Goal: Task Accomplishment & Management: Manage account settings

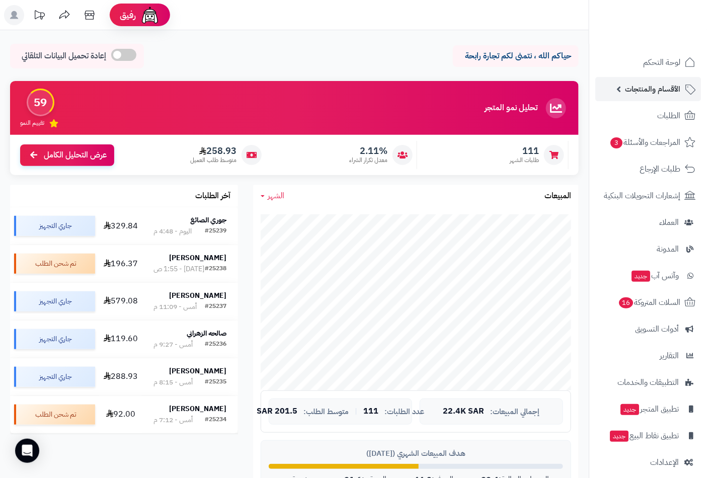
click at [652, 87] on span "الأقسام والمنتجات" at bounding box center [652, 89] width 55 height 14
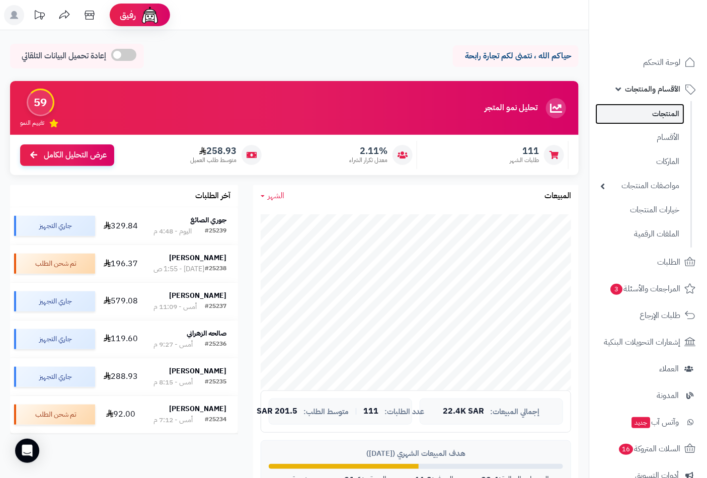
drag, startPoint x: 660, startPoint y: 112, endPoint x: 618, endPoint y: 118, distance: 42.7
click at [660, 113] on link "المنتجات" at bounding box center [639, 114] width 89 height 21
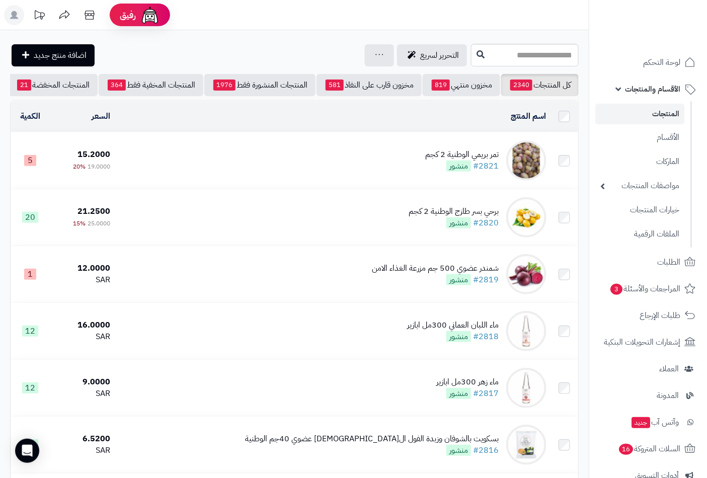
scroll to position [0, -95]
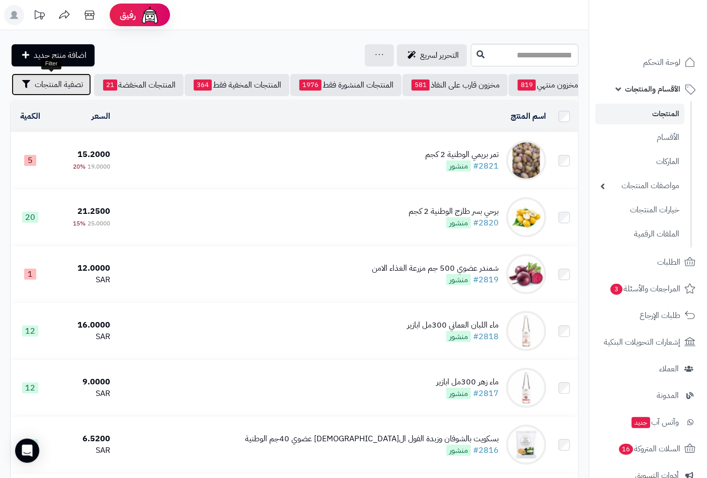
click at [63, 81] on span "تصفية المنتجات" at bounding box center [59, 85] width 48 height 12
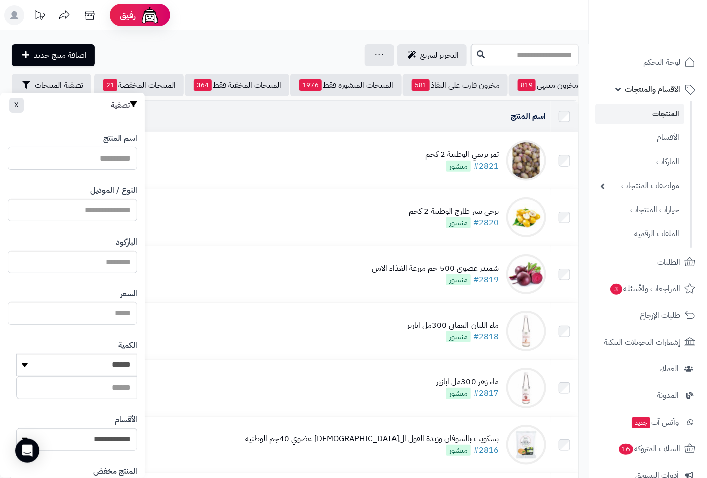
click at [112, 161] on input "اسم المنتج" at bounding box center [73, 158] width 130 height 23
type input "********"
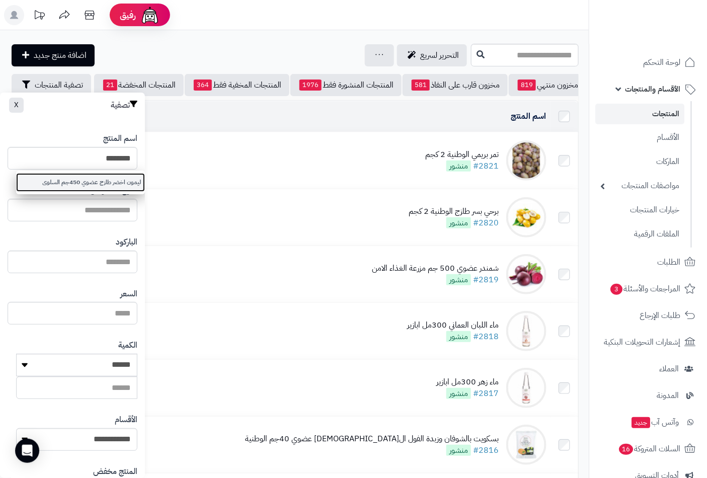
click at [108, 183] on link "ليمون اخضر طازج عضوي 450جم السلوى" at bounding box center [80, 182] width 129 height 19
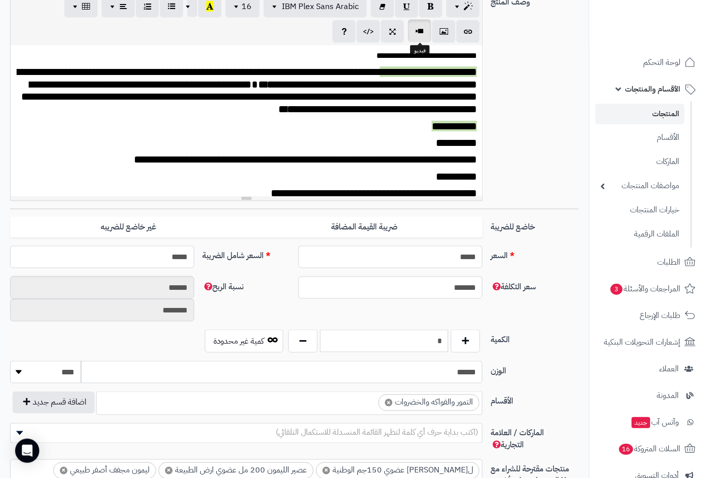
scroll to position [430, 0]
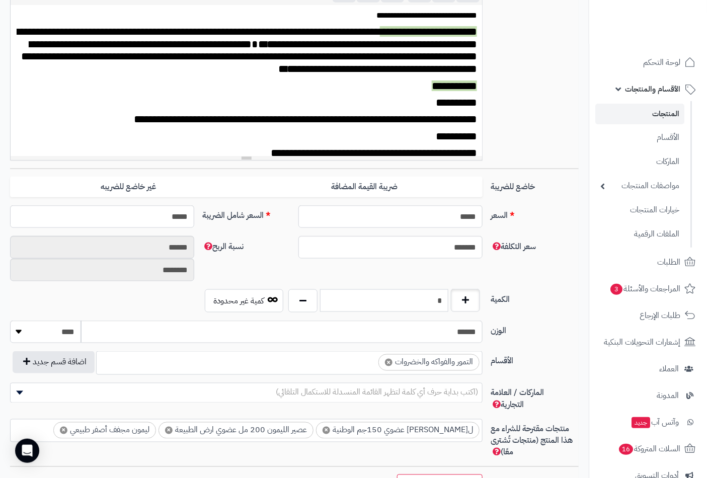
drag, startPoint x: 425, startPoint y: 302, endPoint x: 464, endPoint y: 299, distance: 38.9
click at [464, 299] on div "*" at bounding box center [384, 300] width 197 height 23
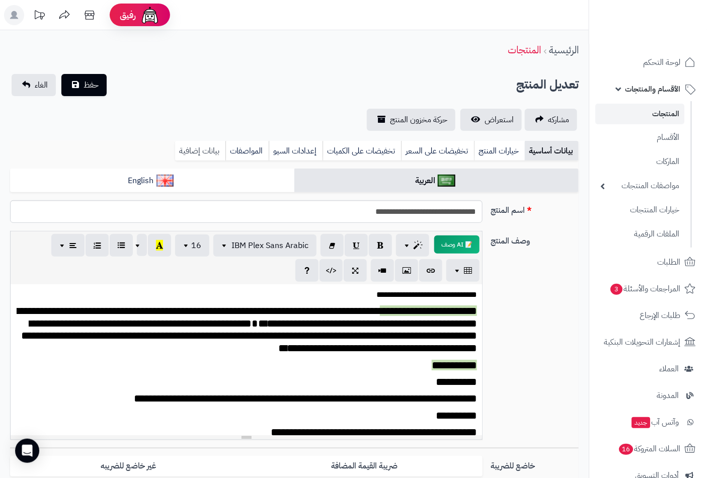
type input "*"
click at [192, 147] on link "بيانات إضافية" at bounding box center [200, 151] width 50 height 20
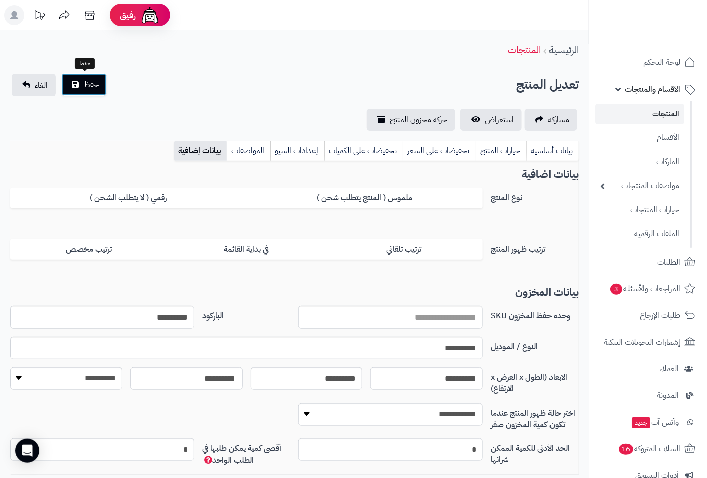
click at [96, 81] on span "حفظ" at bounding box center [91, 85] width 15 height 12
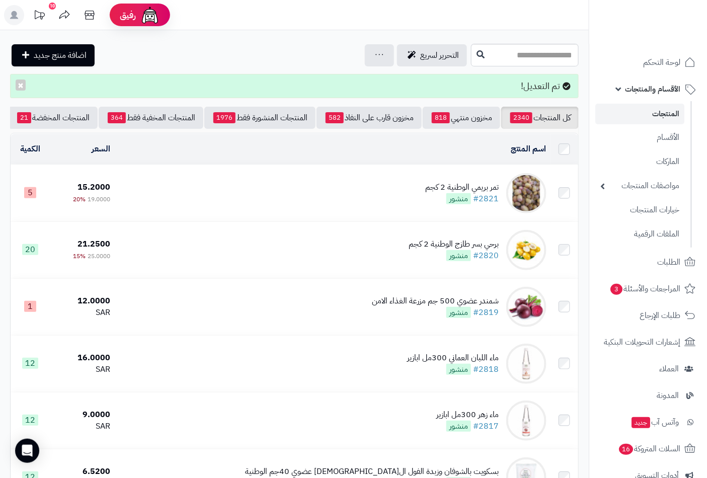
scroll to position [0, -95]
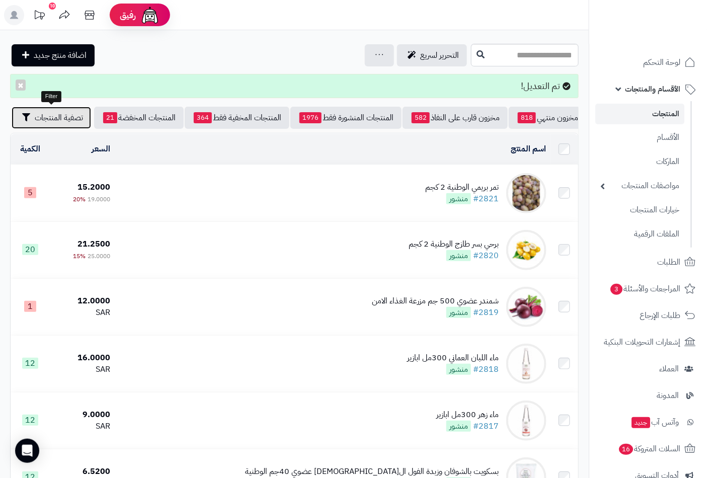
drag, startPoint x: 43, startPoint y: 118, endPoint x: 100, endPoint y: 198, distance: 97.9
click at [43, 117] on span "تصفية المنتجات" at bounding box center [59, 118] width 48 height 12
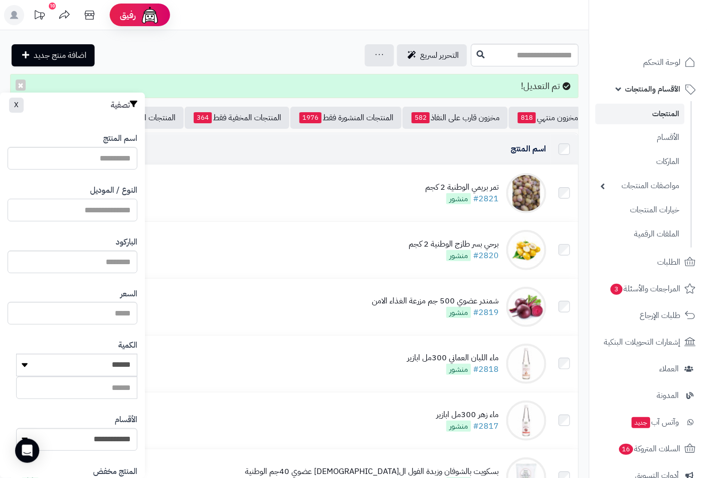
click at [113, 215] on input "النوع / الموديل" at bounding box center [73, 210] width 130 height 23
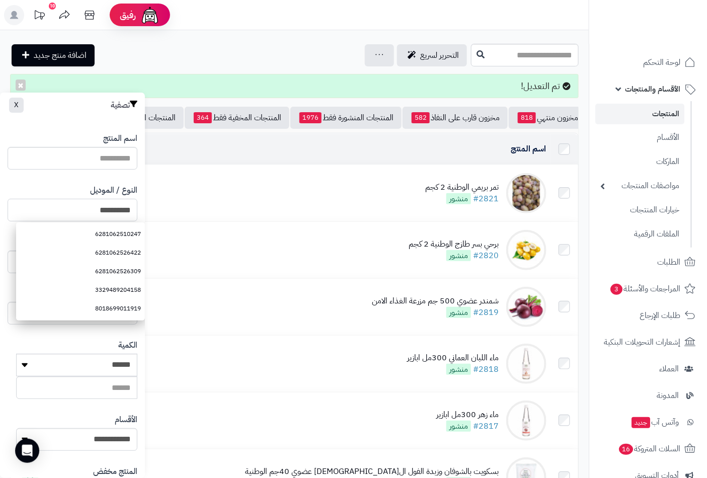
type input "**********"
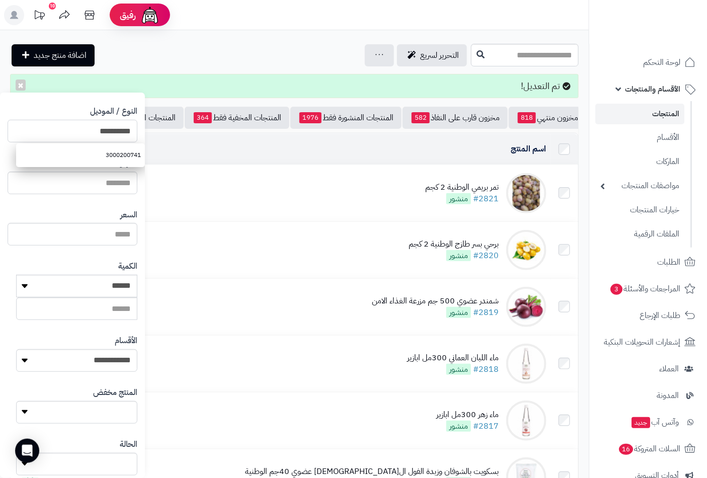
scroll to position [137, 0]
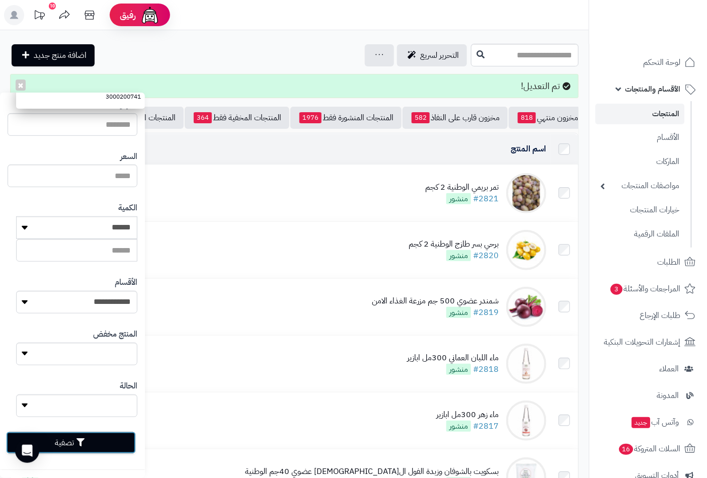
click at [66, 439] on button "تصفية" at bounding box center [71, 443] width 130 height 22
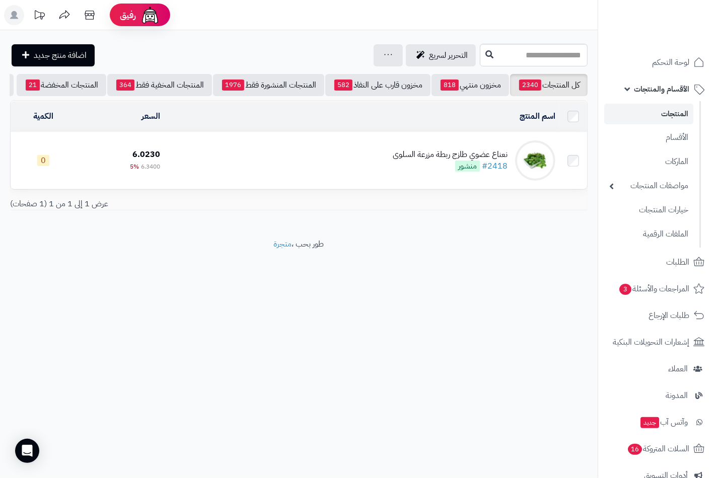
click at [434, 170] on div "نعناع عضوي طازج ربطة مزرعة السلوى #2418 منشور" at bounding box center [450, 160] width 115 height 23
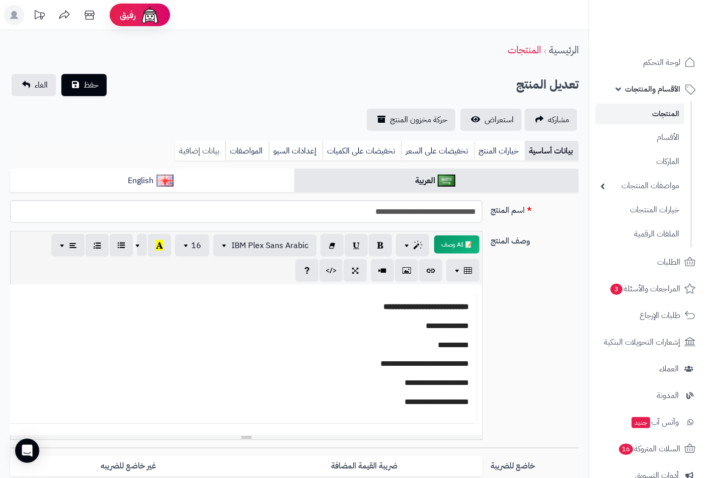
click at [202, 148] on link "بيانات إضافية" at bounding box center [200, 151] width 50 height 20
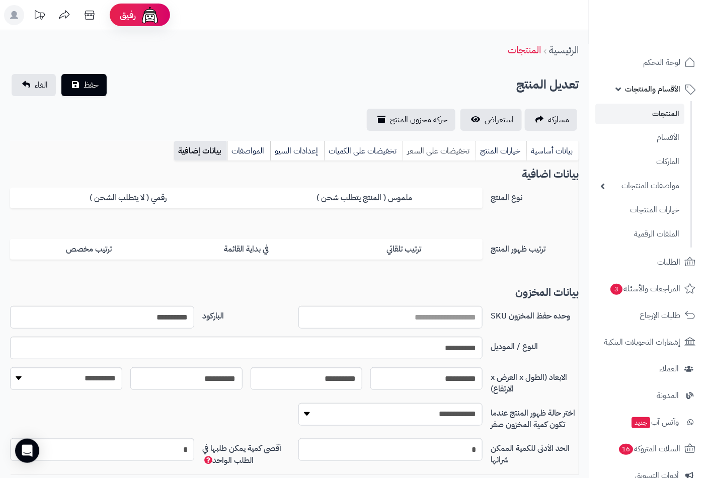
click at [418, 153] on link "تخفيضات على السعر" at bounding box center [439, 151] width 73 height 20
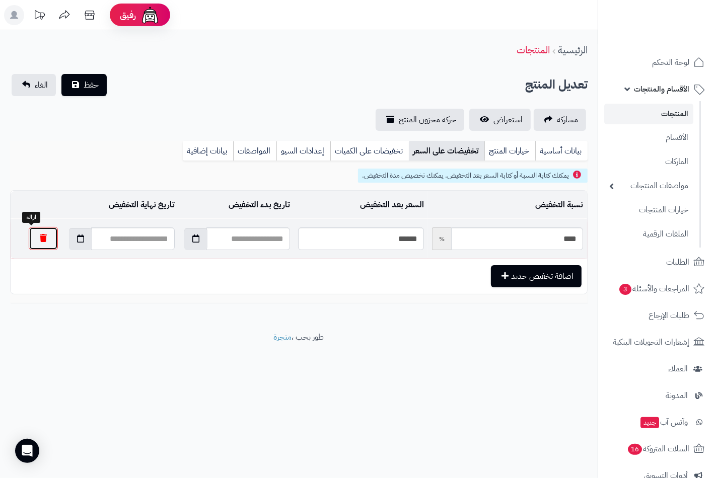
click at [29, 238] on button "button" at bounding box center [43, 238] width 29 height 23
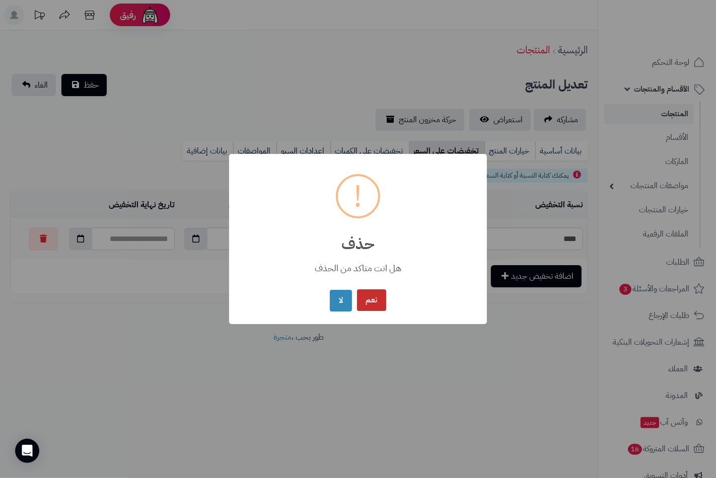
click at [374, 298] on button "نعم" at bounding box center [371, 300] width 29 height 22
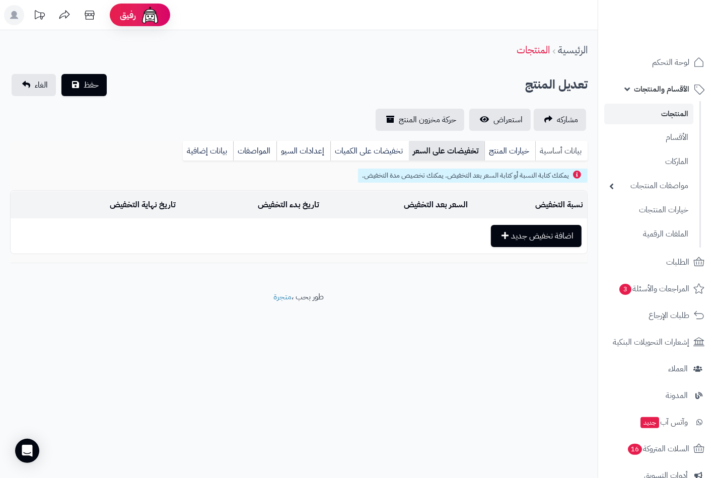
click at [566, 151] on link "بيانات أساسية" at bounding box center [561, 151] width 52 height 20
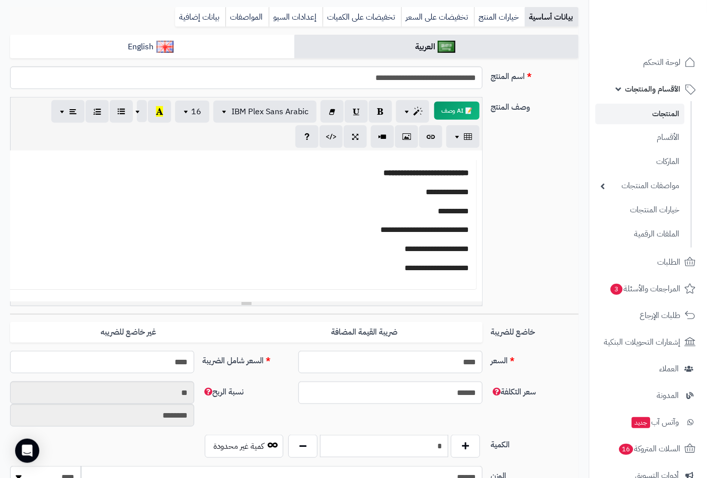
scroll to position [223, 0]
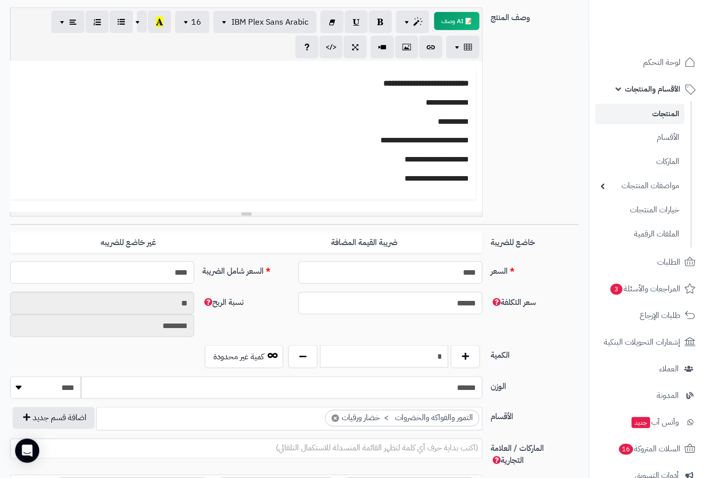
drag, startPoint x: 428, startPoint y: 350, endPoint x: 484, endPoint y: 349, distance: 55.9
click at [484, 349] on div "* كمية غير محدودة" at bounding box center [342, 356] width 288 height 23
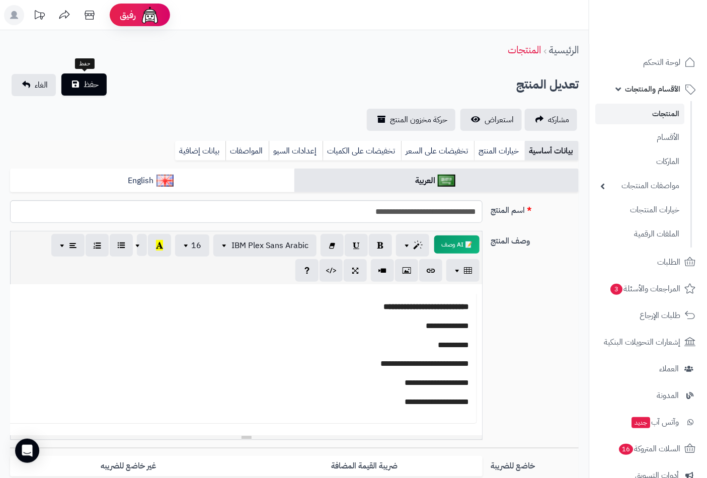
type input "*"
click at [88, 81] on span "حفظ" at bounding box center [91, 85] width 15 height 12
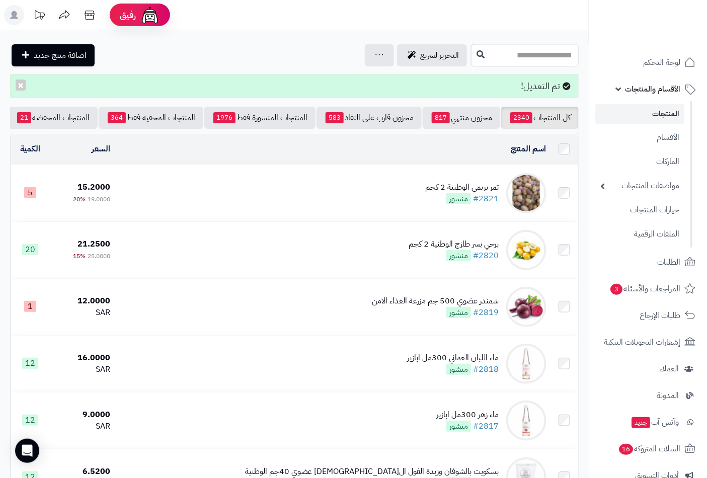
scroll to position [0, -95]
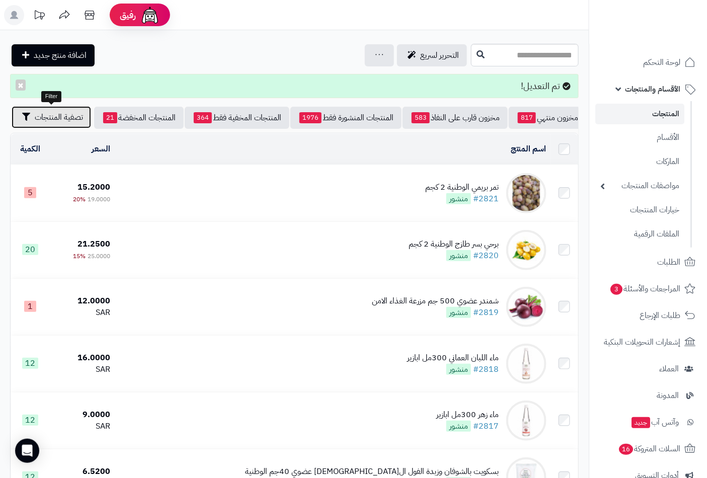
click at [69, 117] on span "تصفية المنتجات" at bounding box center [59, 117] width 48 height 12
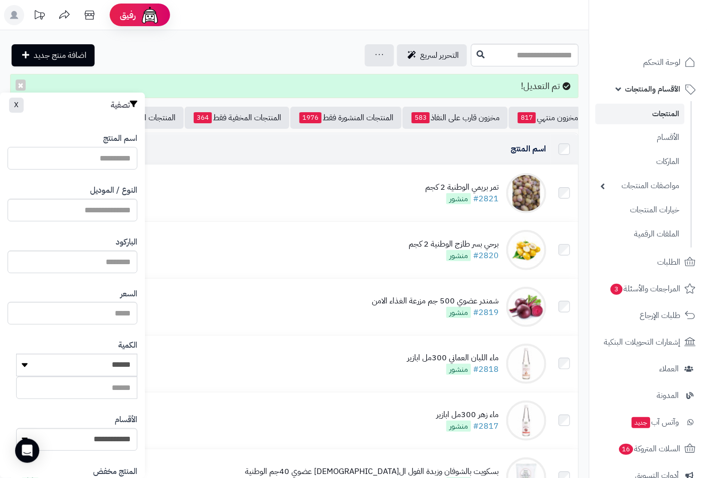
click at [104, 157] on input "اسم المنتج" at bounding box center [73, 158] width 130 height 23
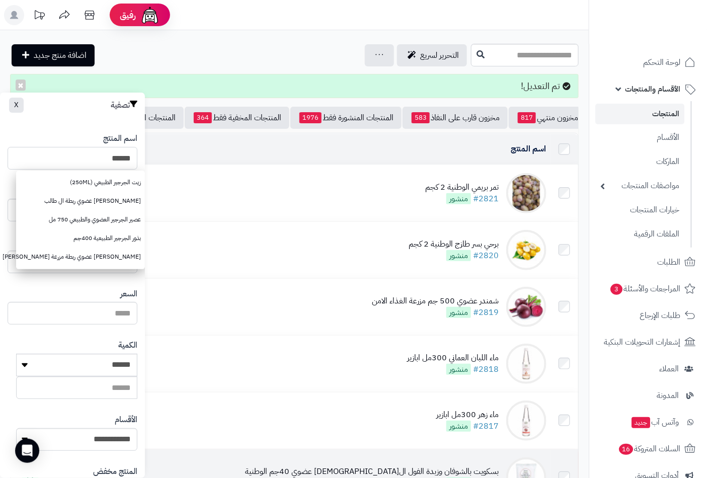
type input "*****"
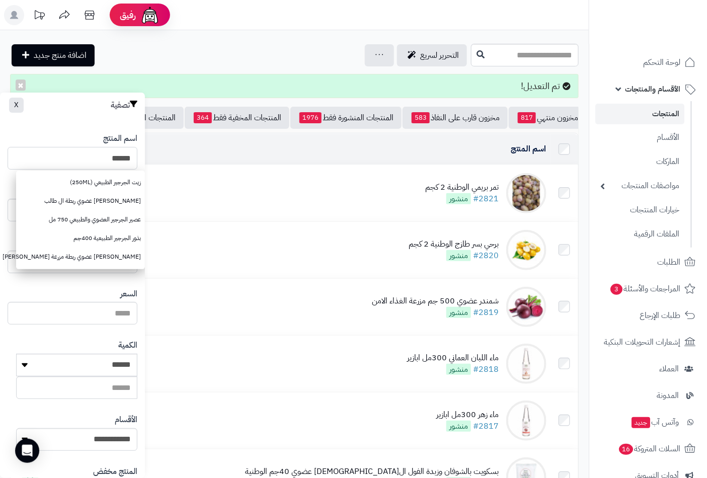
drag, startPoint x: 170, startPoint y: 160, endPoint x: 241, endPoint y: 157, distance: 71.0
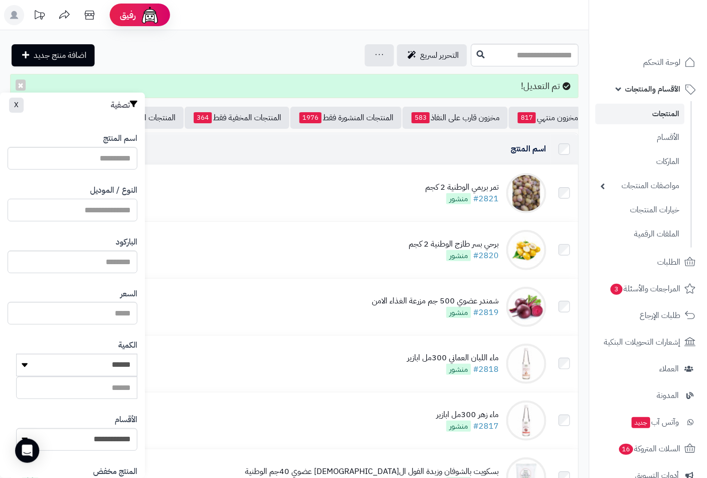
click at [106, 213] on input "النوع / الموديل" at bounding box center [73, 210] width 130 height 23
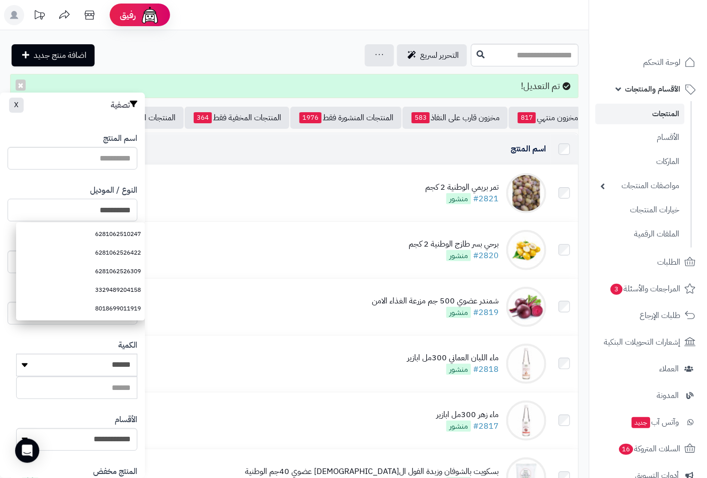
type input "**********"
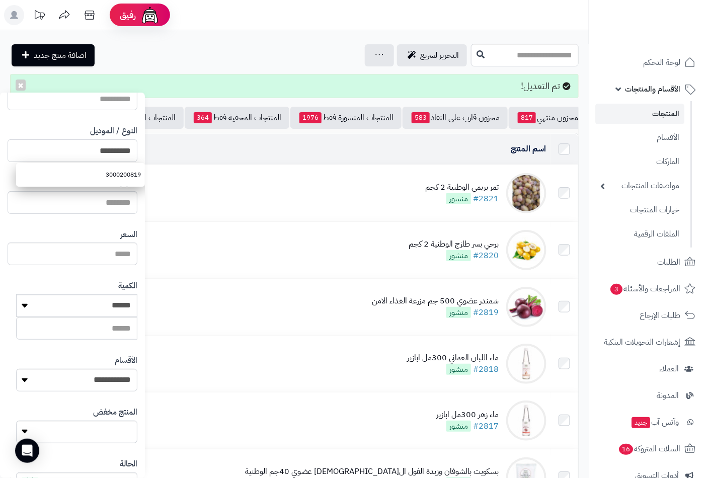
scroll to position [137, 0]
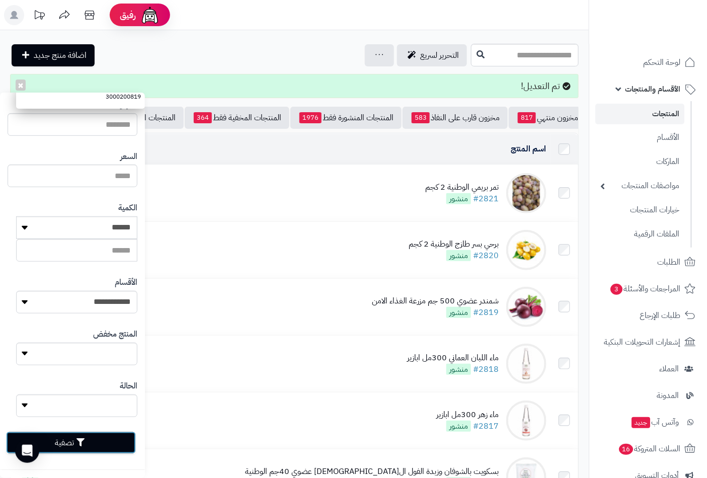
click at [77, 446] on button "تصفية" at bounding box center [71, 443] width 130 height 22
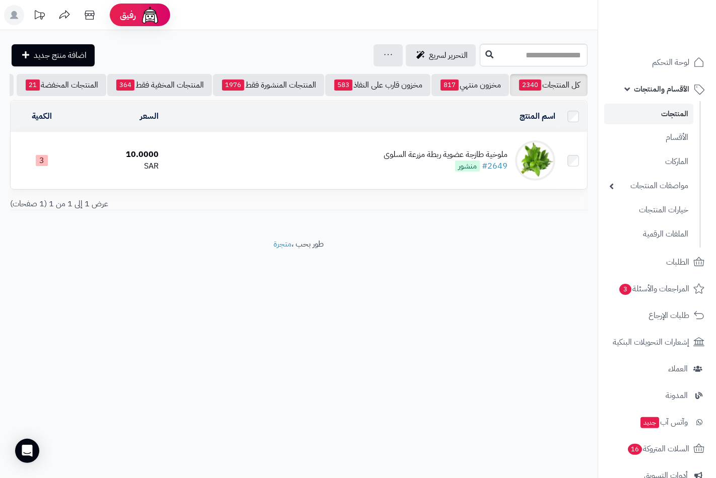
click at [421, 161] on div "ملوخية طازجة عضوية ربطة مزرعة السلوى" at bounding box center [446, 155] width 124 height 12
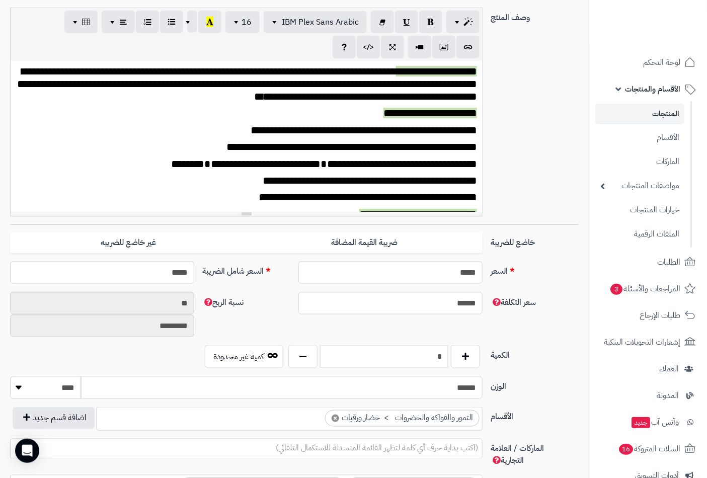
scroll to position [456, 0]
drag, startPoint x: 428, startPoint y: 356, endPoint x: 517, endPoint y: 349, distance: 88.8
click at [517, 349] on div "الكمية * كمية غير محدودة" at bounding box center [294, 360] width 577 height 31
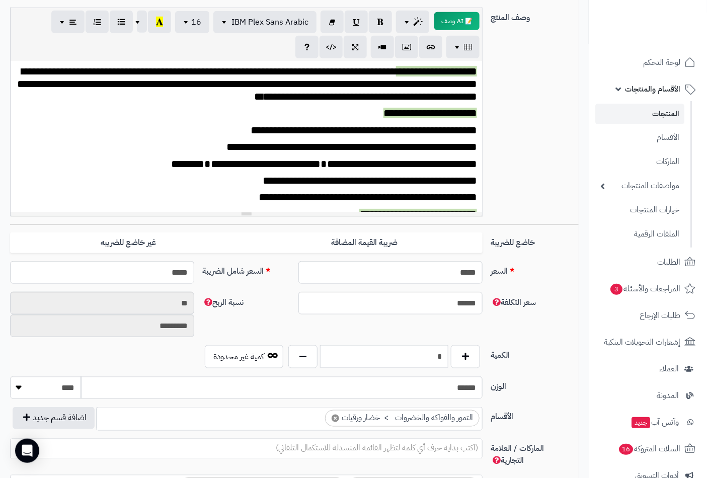
type input "*"
click at [531, 162] on div "**********" at bounding box center [294, 116] width 577 height 217
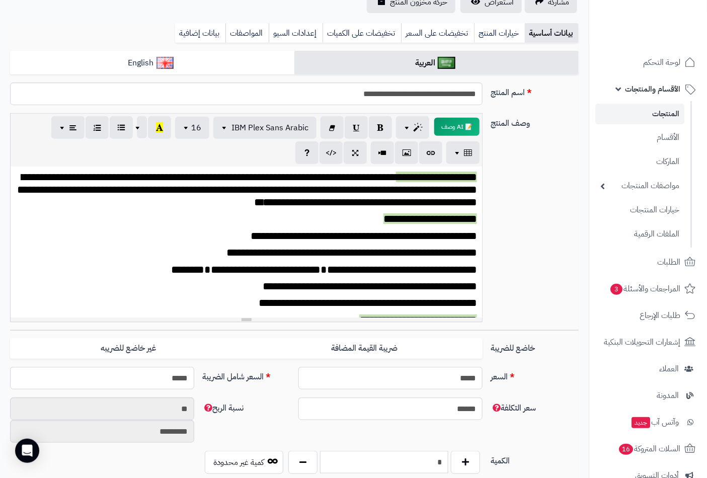
scroll to position [0, 0]
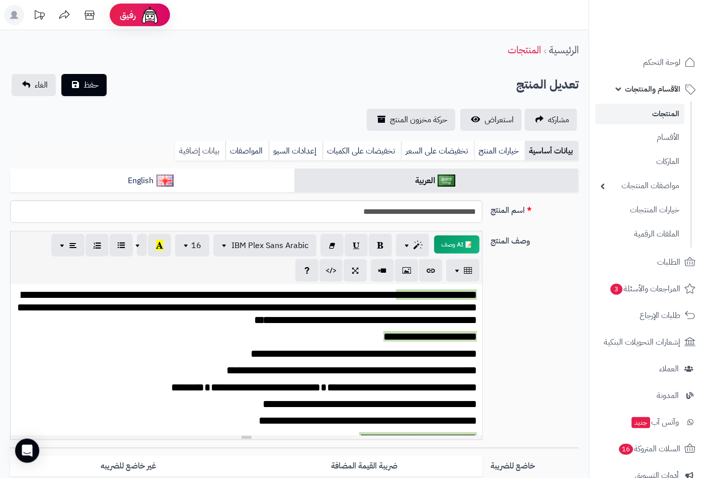
click at [201, 151] on link "بيانات إضافية" at bounding box center [200, 151] width 50 height 20
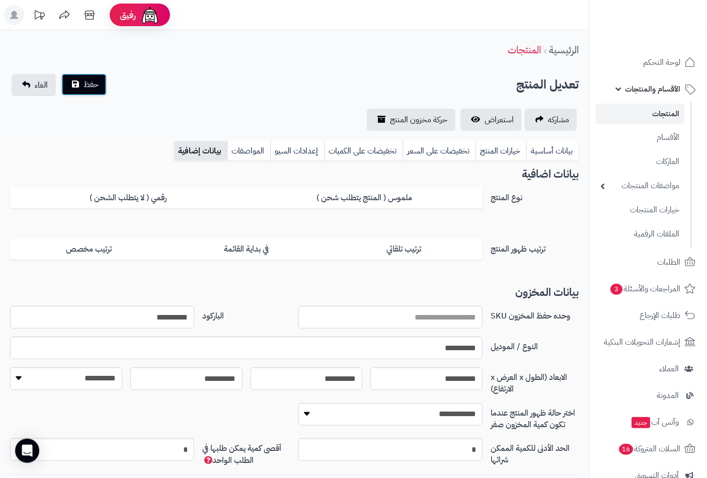
click at [74, 81] on button "حفظ" at bounding box center [83, 84] width 45 height 22
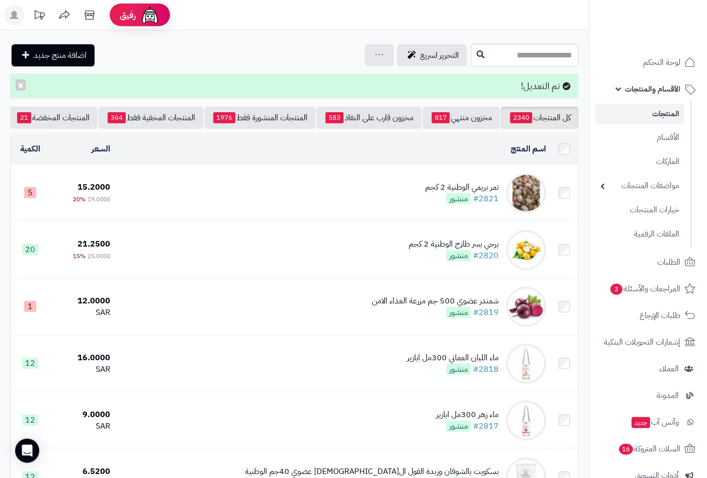
scroll to position [0, -95]
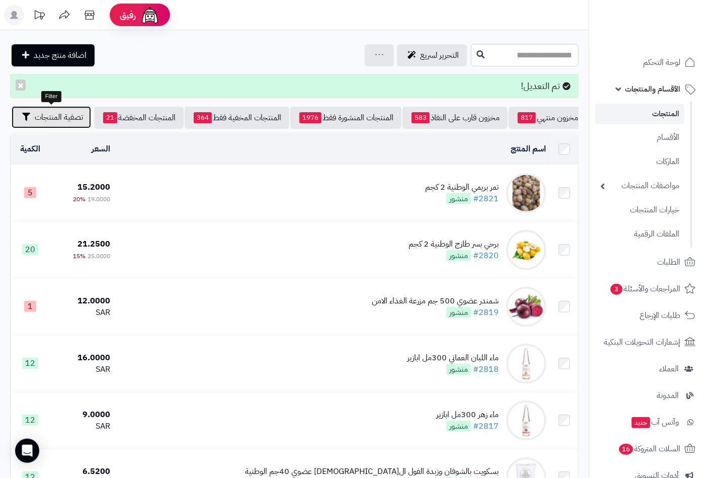
click at [71, 122] on span "تصفية المنتجات" at bounding box center [59, 117] width 48 height 12
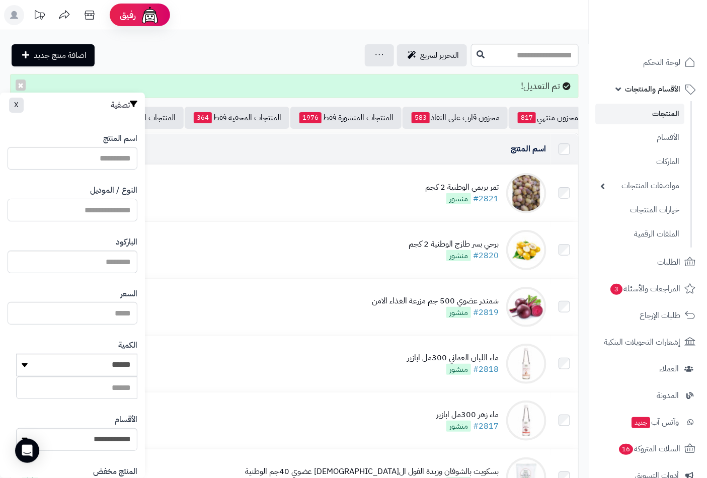
click at [86, 203] on input "النوع / الموديل" at bounding box center [73, 210] width 130 height 23
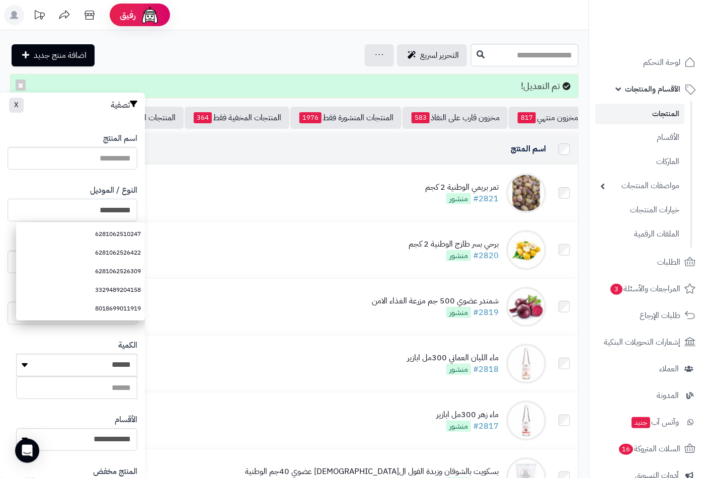
type input "**********"
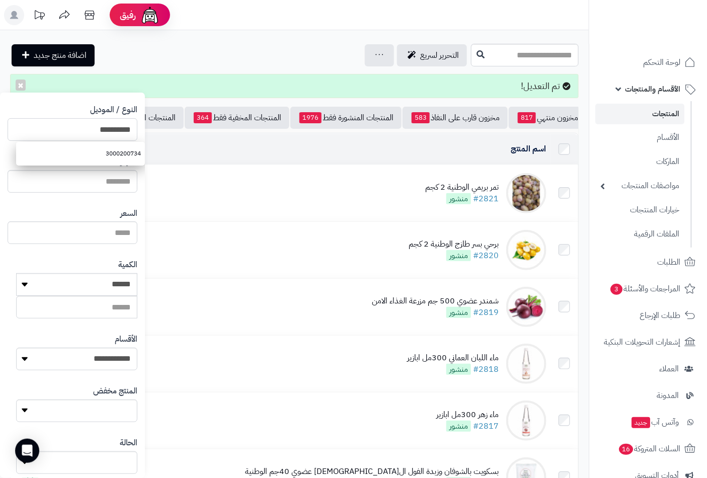
scroll to position [137, 0]
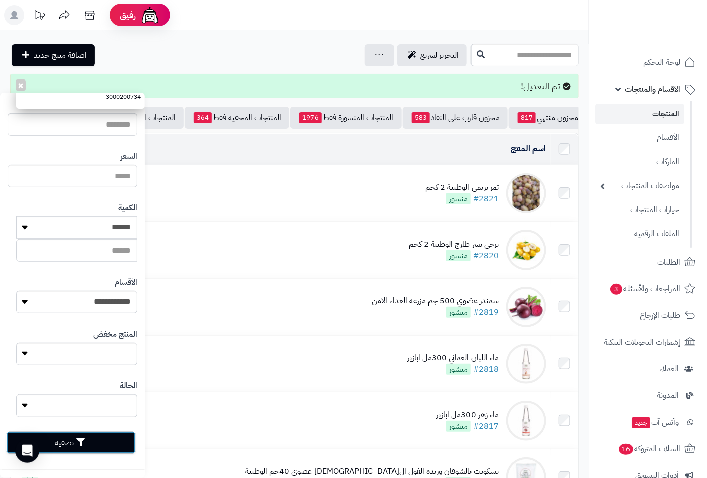
click at [69, 445] on button "تصفية" at bounding box center [71, 443] width 130 height 22
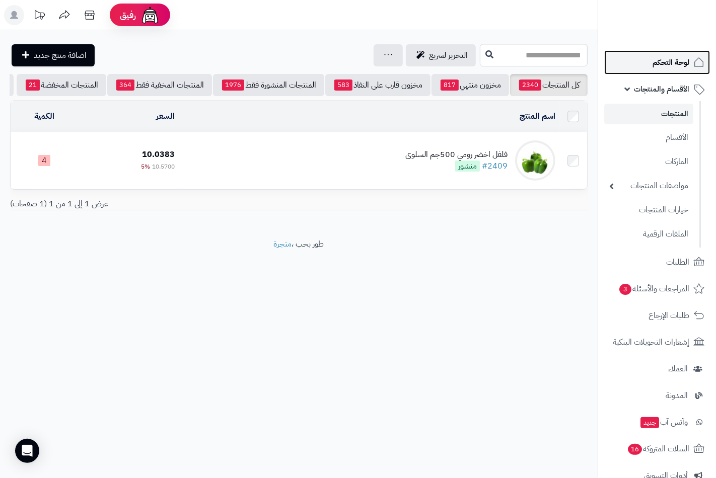
click at [667, 64] on span "لوحة التحكم" at bounding box center [670, 62] width 37 height 14
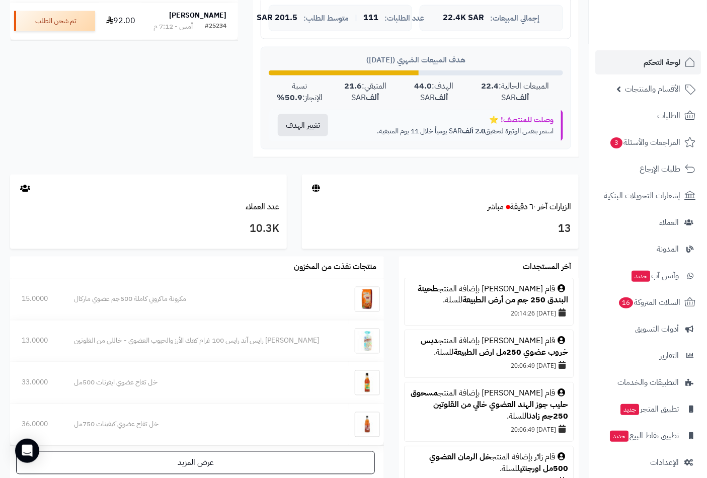
scroll to position [309, 0]
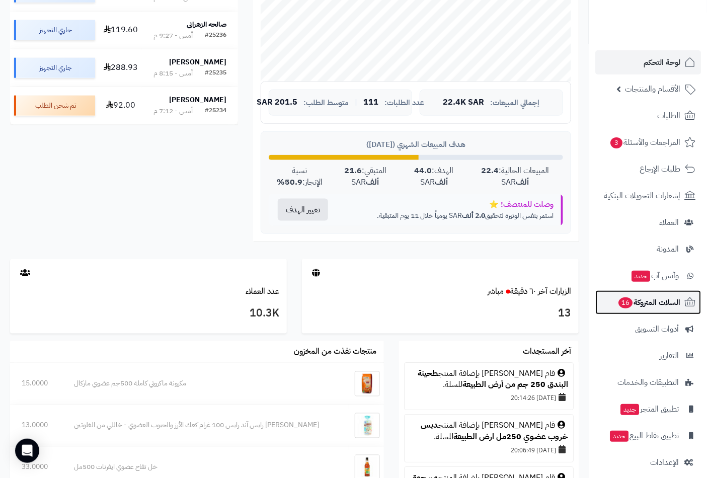
click at [636, 304] on span "السلات المتروكة 16" at bounding box center [649, 302] width 63 height 14
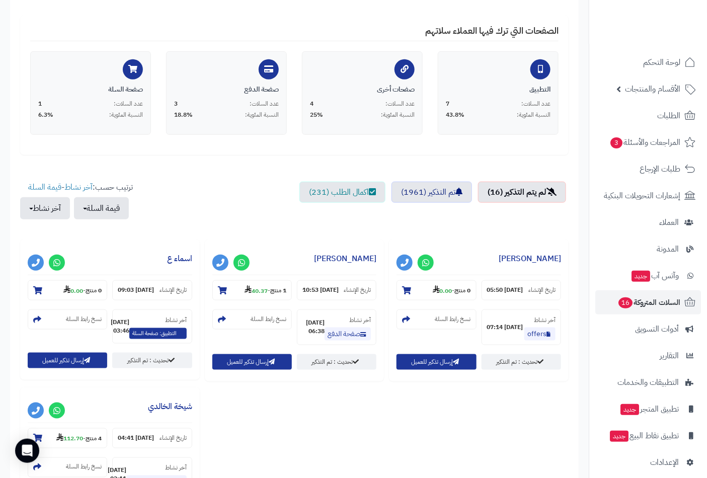
scroll to position [279, 0]
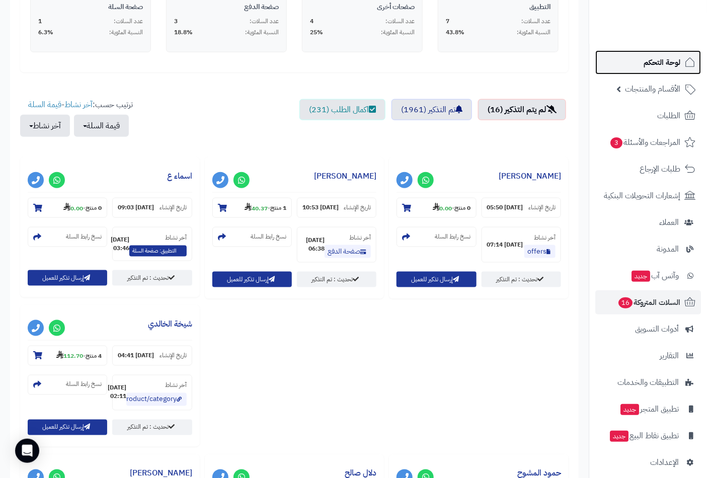
click at [648, 63] on span "لوحة التحكم" at bounding box center [662, 62] width 37 height 14
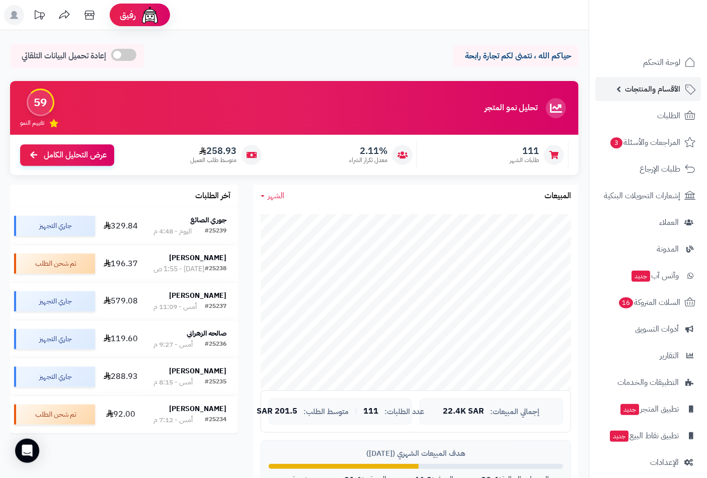
click at [647, 94] on span "الأقسام والمنتجات" at bounding box center [652, 89] width 55 height 14
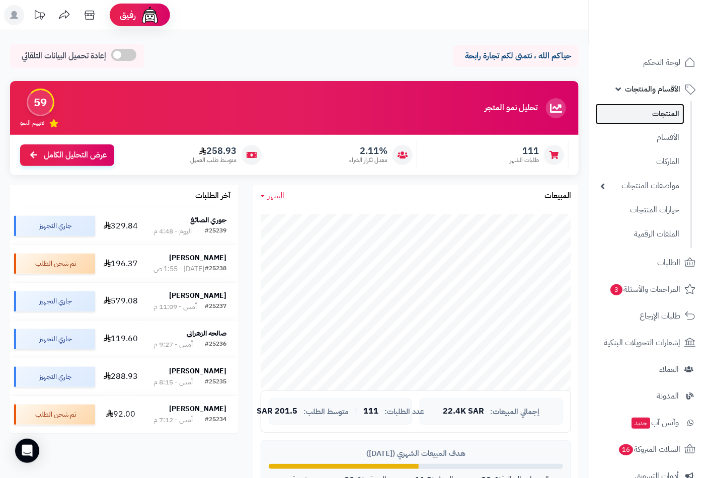
click at [655, 121] on link "المنتجات" at bounding box center [639, 114] width 89 height 21
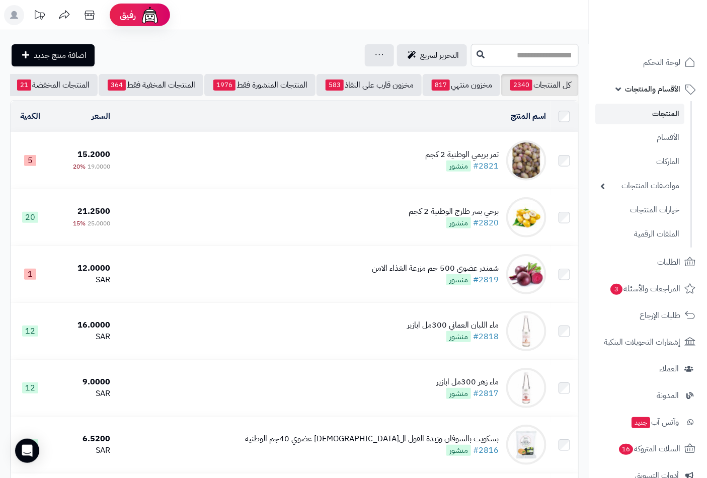
scroll to position [0, -95]
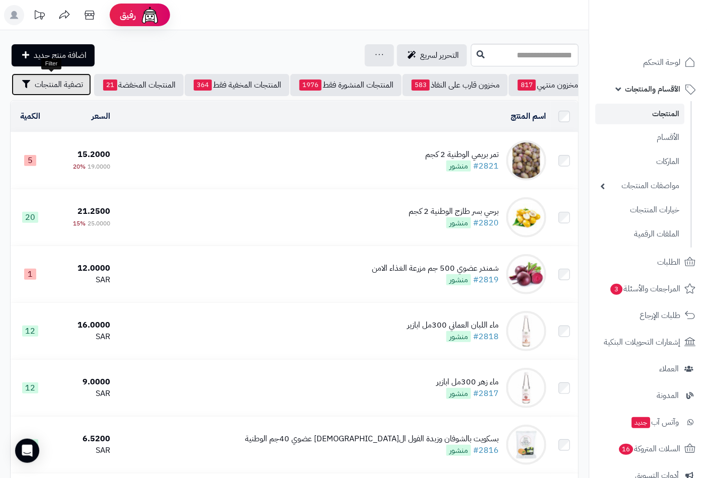
click at [67, 84] on span "تصفية المنتجات" at bounding box center [59, 85] width 48 height 12
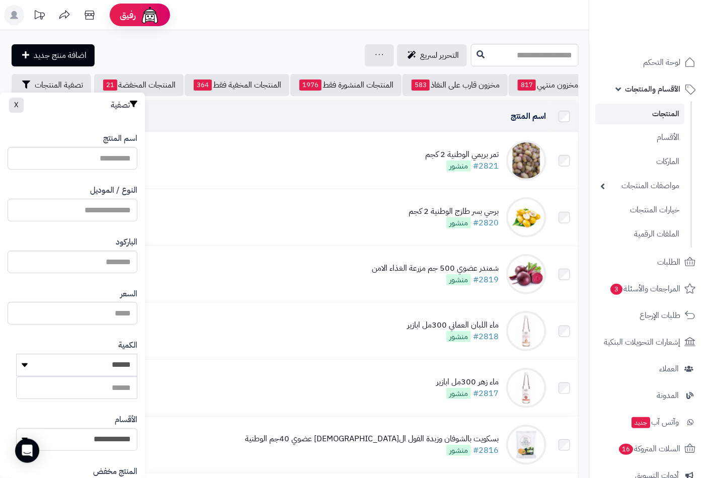
click at [98, 211] on input "النوع / الموديل" at bounding box center [73, 210] width 130 height 23
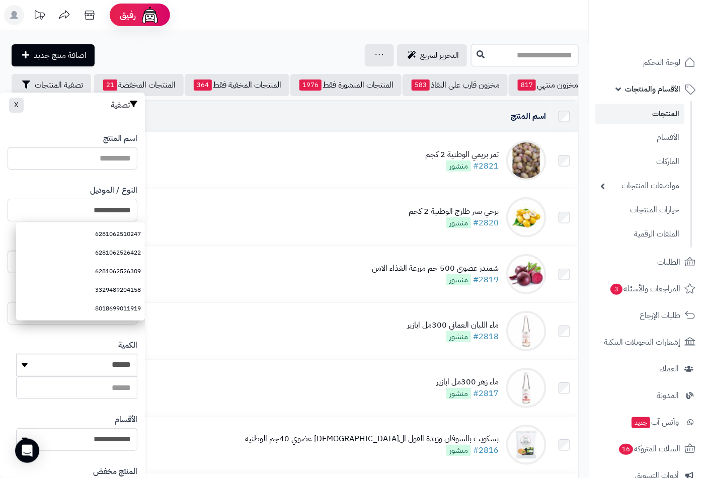
type input "**********"
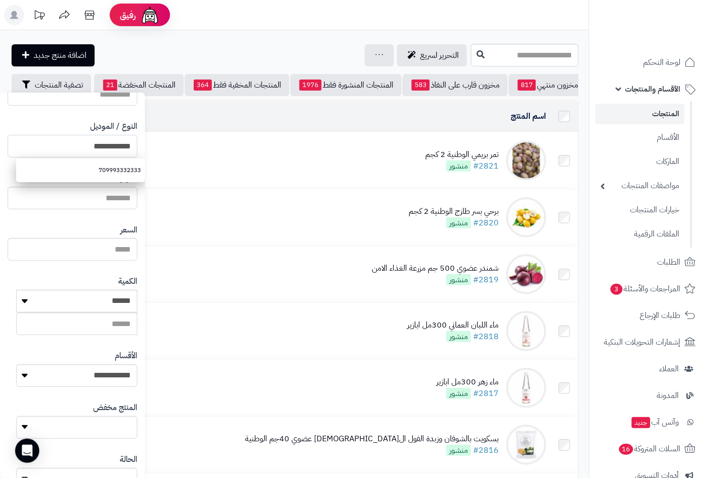
scroll to position [137, 0]
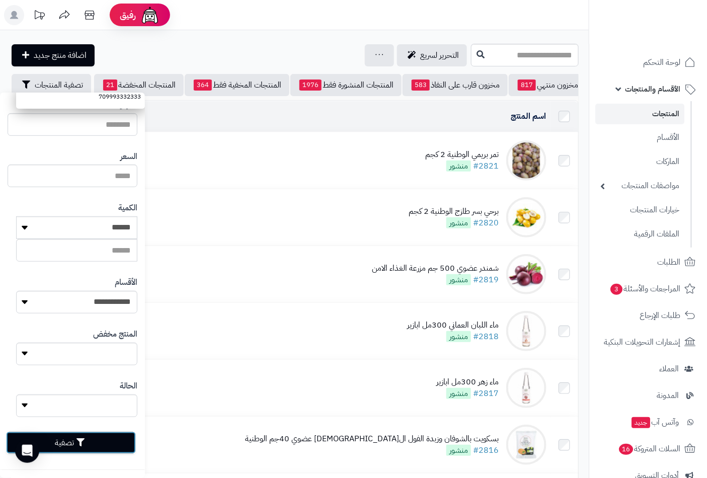
click at [99, 433] on button "تصفية" at bounding box center [71, 443] width 130 height 22
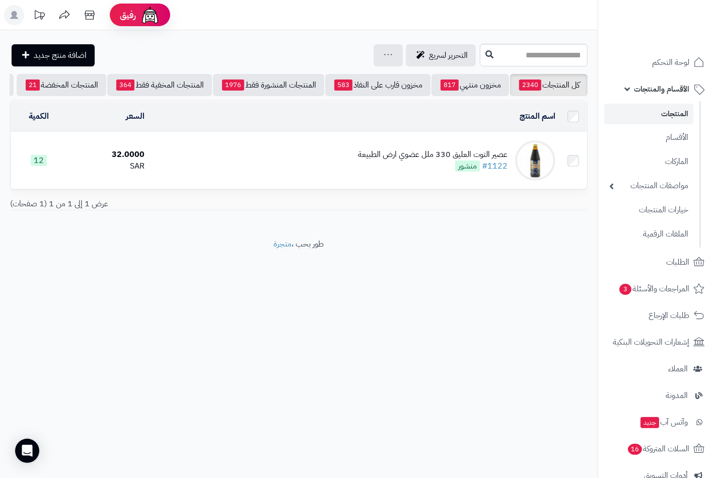
click at [364, 161] on div "عصير التوت العليق 330 ملل عضوي ارض الطبيعة" at bounding box center [432, 155] width 149 height 12
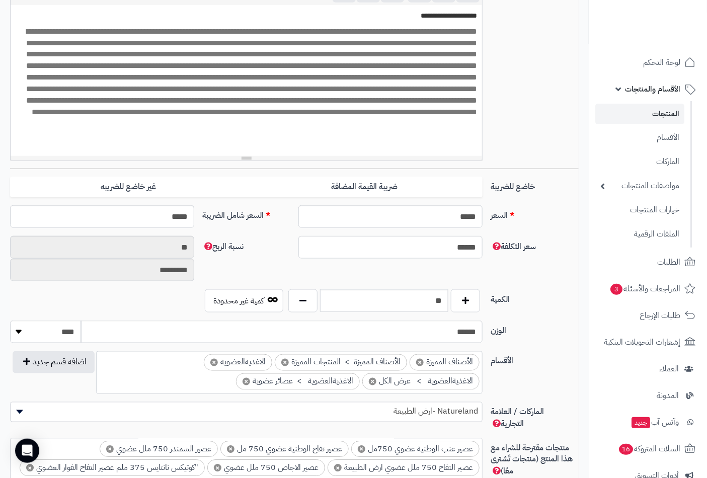
scroll to position [279, 0]
drag, startPoint x: 441, startPoint y: 302, endPoint x: 477, endPoint y: 304, distance: 35.8
click at [477, 304] on div "**" at bounding box center [384, 300] width 197 height 23
type input "*"
click at [545, 119] on div "**********" at bounding box center [294, 60] width 577 height 217
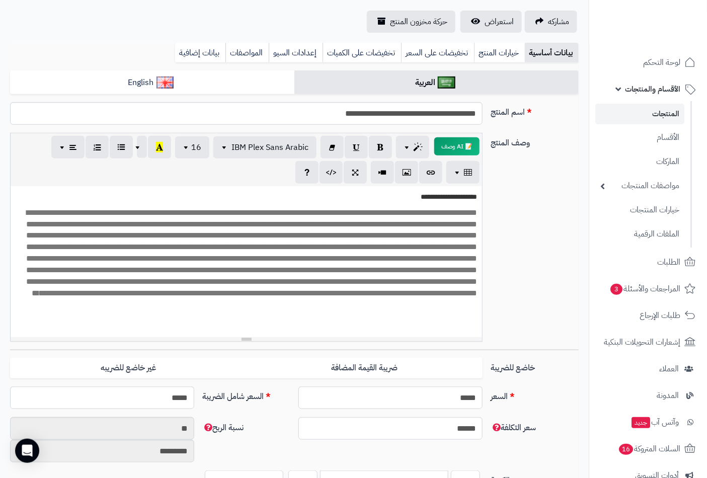
scroll to position [0, 0]
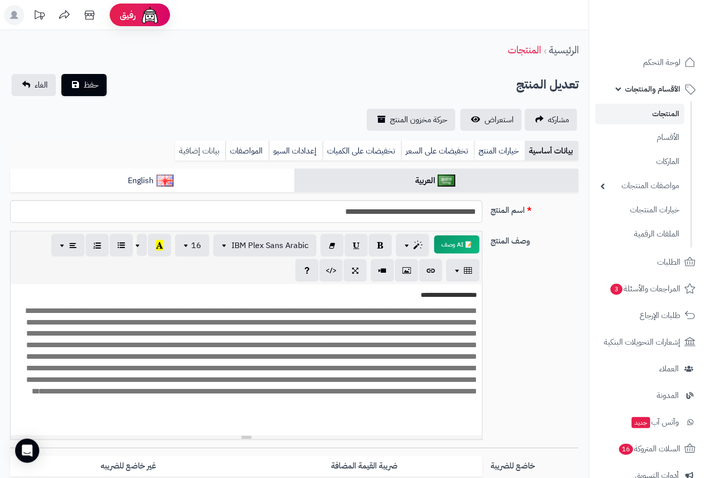
click at [208, 151] on link "بيانات إضافية" at bounding box center [200, 151] width 50 height 20
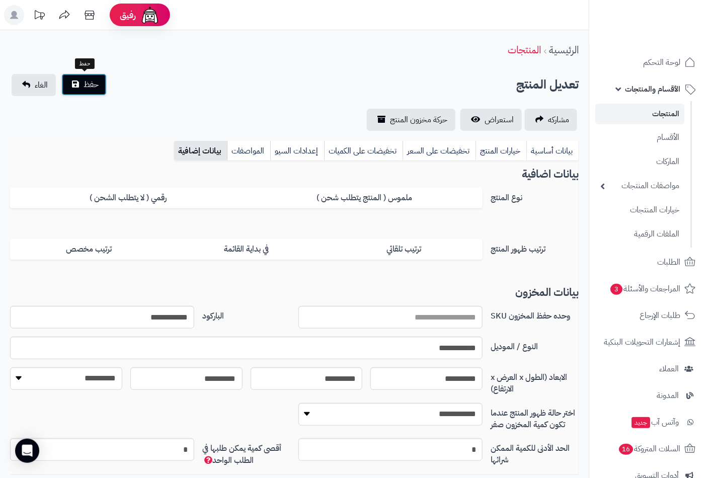
click at [89, 79] on span "حفظ" at bounding box center [91, 85] width 15 height 12
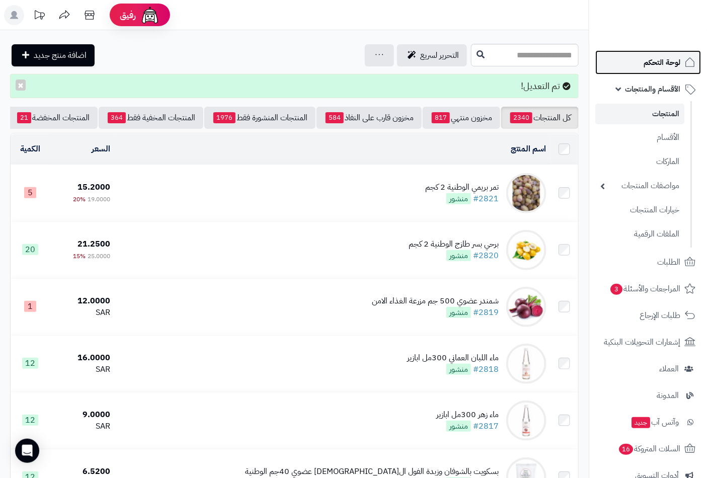
click at [666, 60] on span "لوحة التحكم" at bounding box center [662, 62] width 37 height 14
